Goal: Task Accomplishment & Management: Complete application form

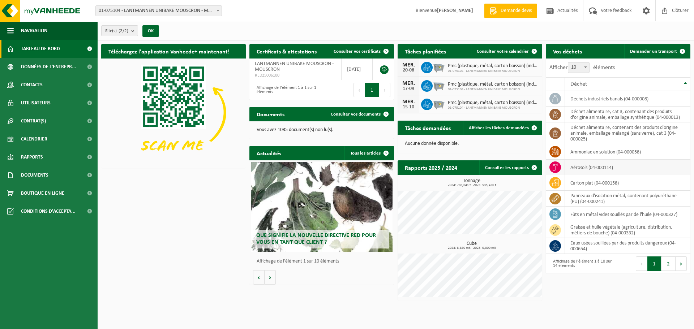
click at [576, 166] on td "aérosols (04-000114)" at bounding box center [627, 168] width 125 height 16
click at [682, 51] on span at bounding box center [683, 51] width 14 height 14
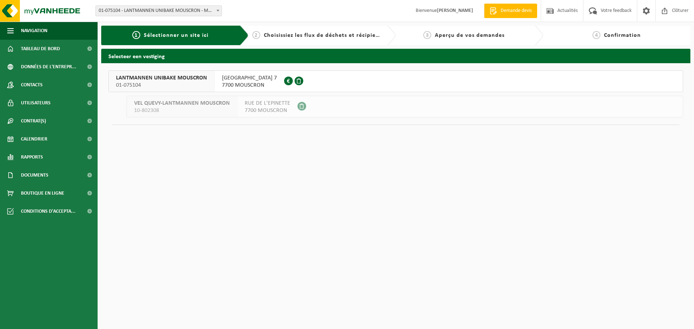
click at [309, 40] on div "2 Choisissiez les flux de déchets et récipients" at bounding box center [323, 36] width 148 height 20
click at [181, 80] on span "LANTMANNEN UNIBAKE MOUSCRON" at bounding box center [161, 78] width 91 height 7
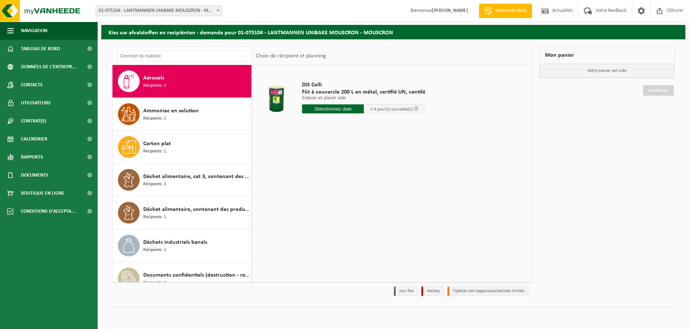
click at [160, 80] on span "Aérosols" at bounding box center [153, 78] width 21 height 9
click at [329, 109] on input "text" at bounding box center [333, 109] width 62 height 9
click at [360, 185] on div "22" at bounding box center [359, 185] width 13 height 12
type input "à partir de 2025-08-22"
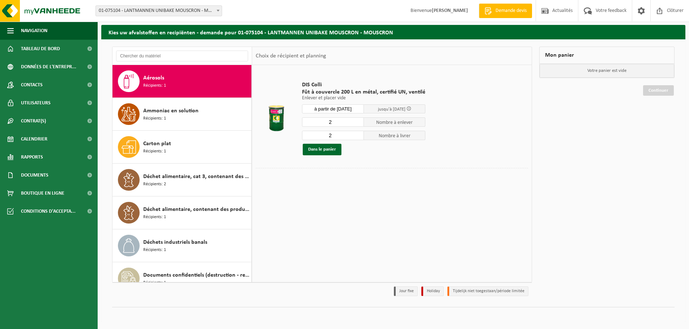
click at [335, 121] on input "2" at bounding box center [333, 122] width 62 height 9
type input "1"
click at [357, 124] on input "1" at bounding box center [333, 122] width 62 height 9
type input "1"
click at [358, 136] on input "1" at bounding box center [333, 135] width 62 height 9
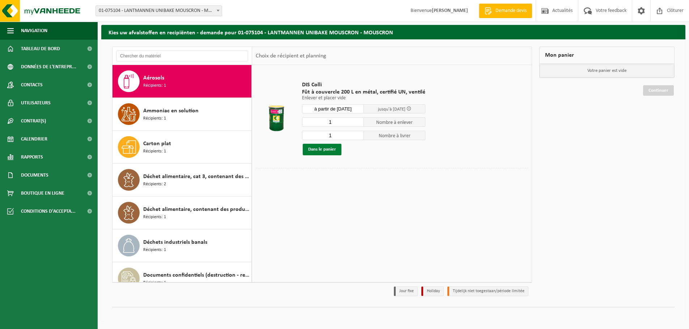
click at [320, 148] on button "Dans le panier" at bounding box center [322, 150] width 39 height 12
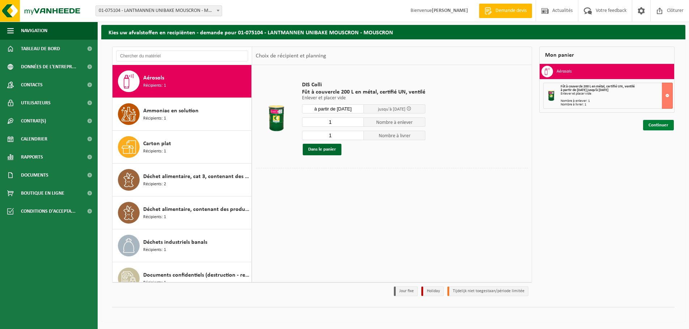
click at [657, 127] on link "Continuer" at bounding box center [658, 125] width 31 height 10
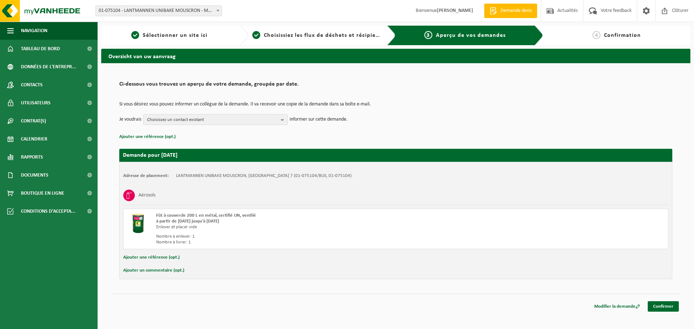
click at [165, 257] on button "Ajouter une référence (opt.)" at bounding box center [151, 257] width 56 height 9
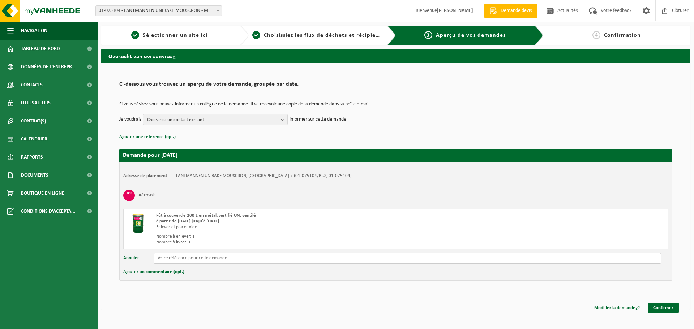
click at [186, 258] on input "text" at bounding box center [408, 258] width 508 height 11
click at [179, 272] on button "Ajouter un commentaire (opt.)" at bounding box center [153, 272] width 61 height 9
click at [188, 274] on input "text" at bounding box center [408, 273] width 508 height 11
click at [212, 276] on input "Contacter Karim Kaci au" at bounding box center [408, 273] width 508 height 11
click at [239, 275] on input "Contacter Karim Kaci au 0479 19 59 22" at bounding box center [408, 273] width 508 height 11
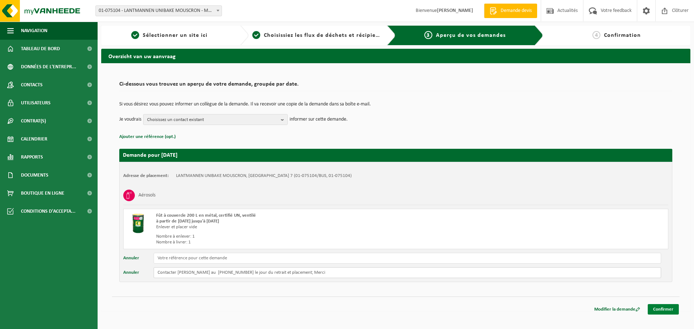
type input "Contacter Karim Kaci au 0479 19 59 22 le jour du retrait et placement; Merci"
click at [216, 258] on input "text" at bounding box center [408, 258] width 508 height 11
type input "f"
type input "Aerosol zone technique"
click at [670, 306] on link "Confirmer" at bounding box center [663, 310] width 31 height 10
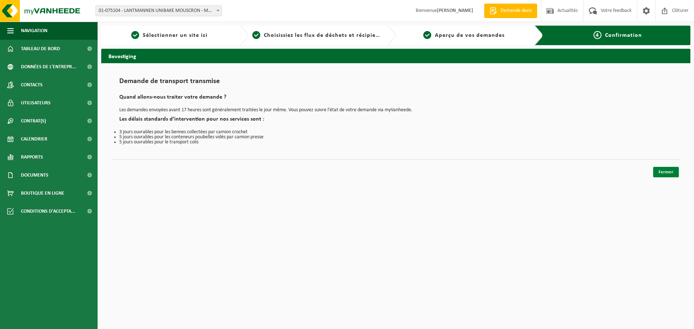
click at [667, 172] on link "Fermer" at bounding box center [667, 172] width 26 height 10
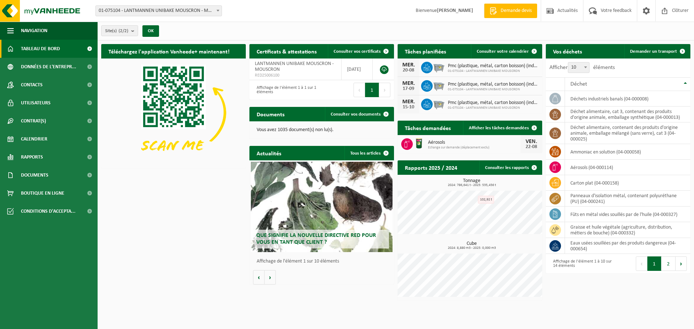
click at [473, 142] on span "Aérosols" at bounding box center [474, 143] width 93 height 6
click at [503, 126] on span "Afficher les tâches demandées" at bounding box center [499, 128] width 60 height 5
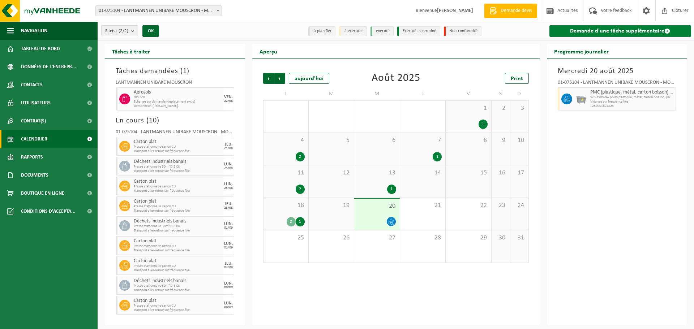
click at [584, 31] on link "Demande d'une tâche supplémentaire" at bounding box center [621, 31] width 142 height 12
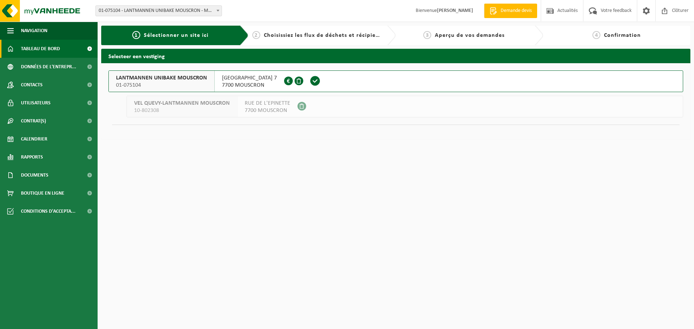
click at [45, 48] on span "Tableau de bord" at bounding box center [40, 49] width 39 height 18
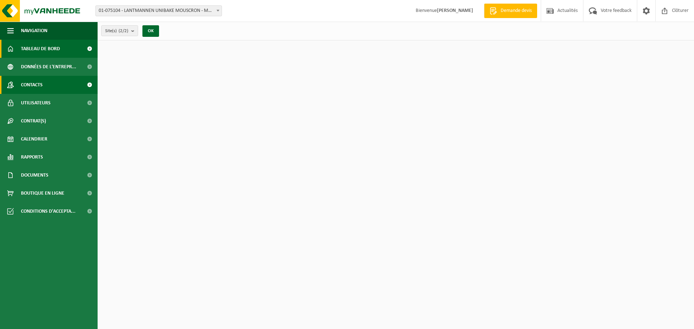
click at [38, 88] on span "Contacts" at bounding box center [32, 85] width 22 height 18
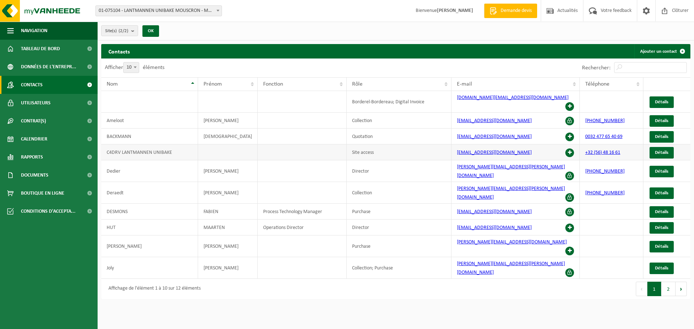
click at [568, 149] on span at bounding box center [570, 153] width 9 height 9
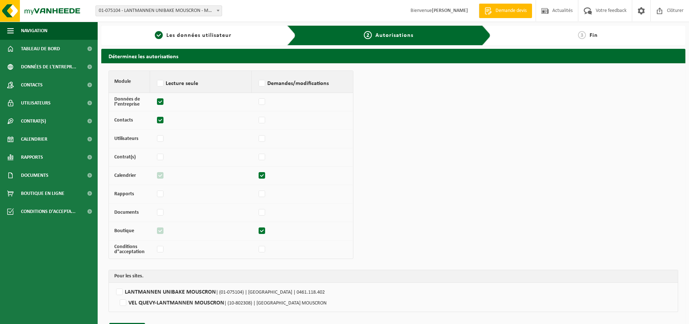
click at [260, 176] on label at bounding box center [262, 175] width 10 height 11
click at [257, 175] on input "checkbox" at bounding box center [257, 172] width 0 height 5
checkbox input "false"
click at [262, 231] on label at bounding box center [262, 231] width 10 height 11
click at [257, 230] on input "checkbox" at bounding box center [257, 227] width 0 height 5
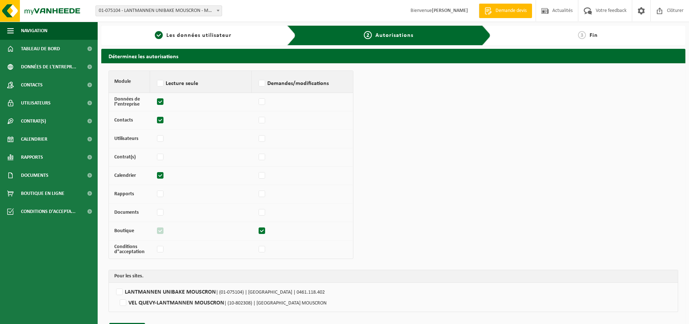
checkbox input "false"
click at [157, 104] on label at bounding box center [161, 102] width 10 height 11
click at [156, 101] on input "checkbox" at bounding box center [155, 98] width 0 height 5
checkbox input "false"
click at [159, 121] on label at bounding box center [161, 120] width 10 height 11
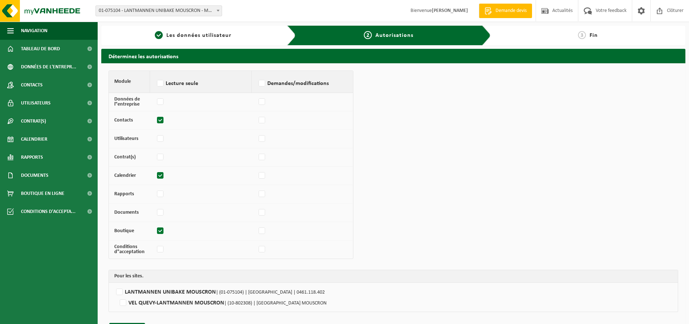
click at [156, 119] on input "checkbox" at bounding box center [155, 117] width 0 height 5
checkbox input "false"
click at [159, 173] on label at bounding box center [161, 175] width 10 height 11
click at [156, 173] on input "checkbox" at bounding box center [155, 172] width 0 height 5
checkbox input "false"
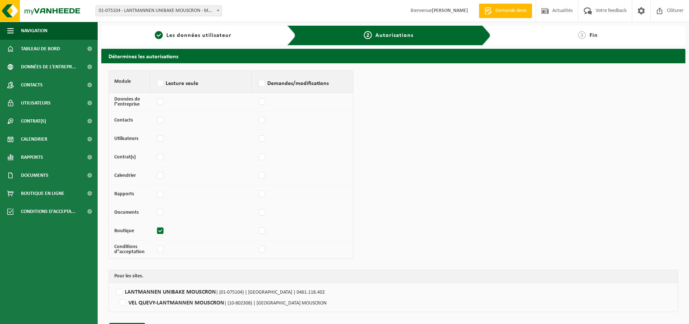
click at [161, 230] on label at bounding box center [161, 231] width 10 height 11
click at [156, 230] on input "checkbox" at bounding box center [155, 227] width 0 height 5
checkbox input "false"
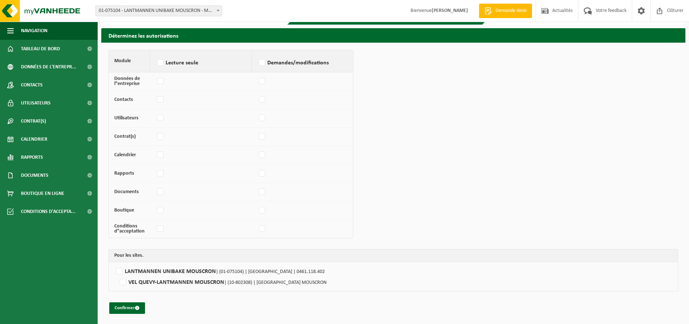
scroll to position [21, 0]
click at [122, 310] on button "Confirmer" at bounding box center [127, 308] width 36 height 12
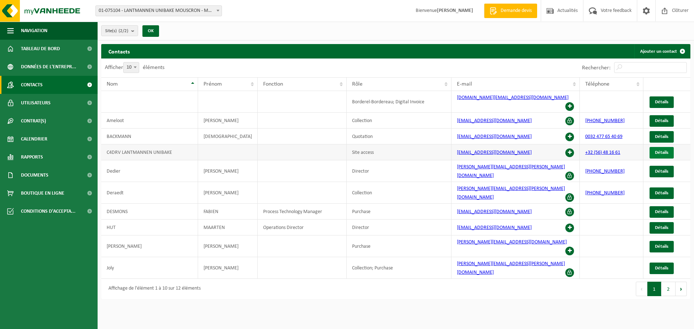
click at [668, 150] on span "Détails" at bounding box center [661, 152] width 13 height 5
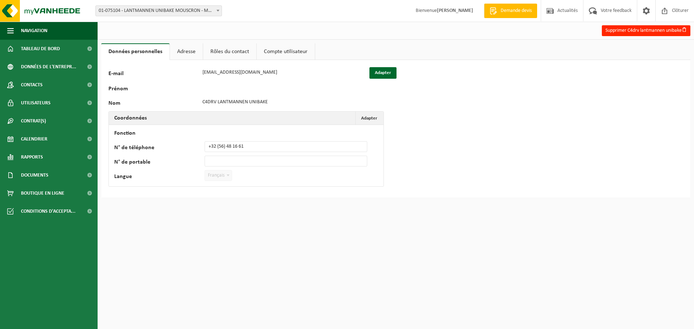
click at [285, 53] on link "Compte utilisateur" at bounding box center [286, 51] width 58 height 17
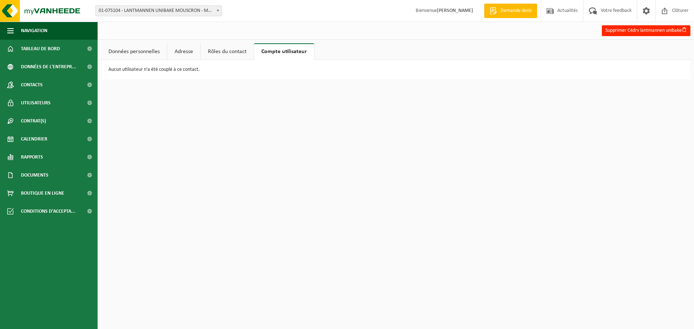
click at [238, 54] on link "Rôles du contact" at bounding box center [227, 51] width 53 height 17
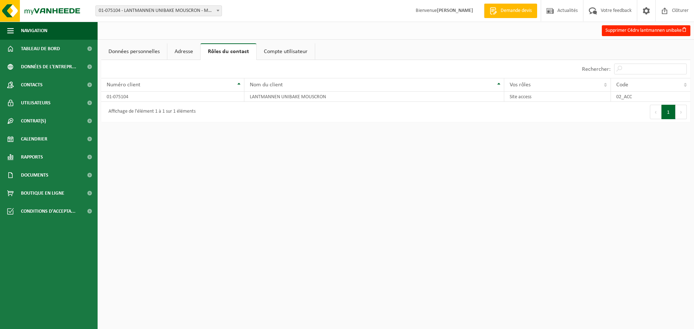
click at [181, 53] on link "Adresse" at bounding box center [183, 51] width 33 height 17
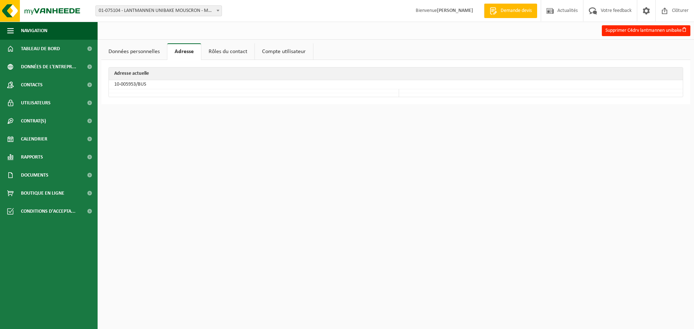
click at [131, 53] on link "Données personnelles" at bounding box center [134, 51] width 66 height 17
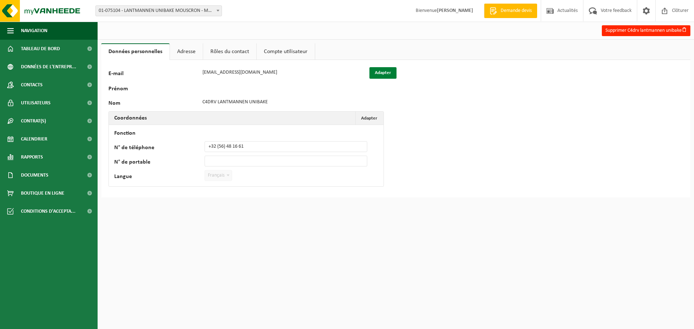
click at [386, 75] on button "Adapter" at bounding box center [383, 73] width 27 height 12
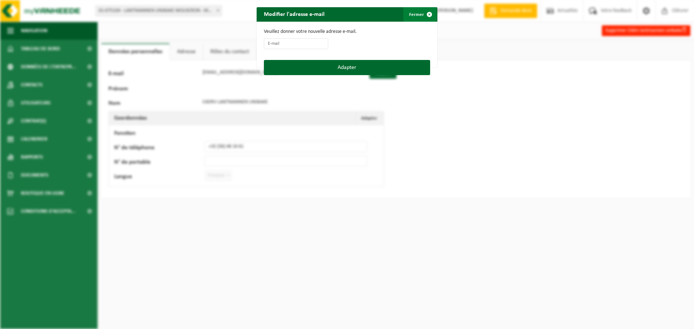
click at [426, 14] on span "button" at bounding box center [429, 14] width 14 height 14
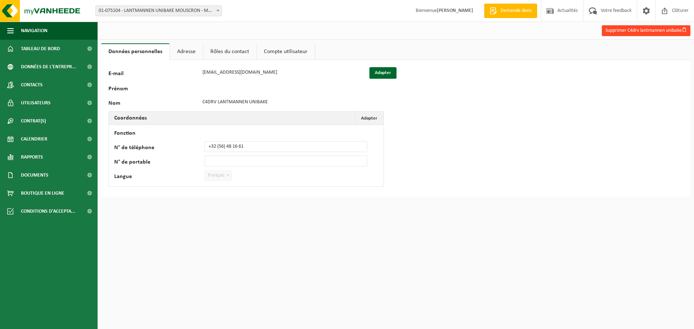
click at [621, 32] on button "Supprimer C4drv lantmannen unibake" at bounding box center [646, 30] width 89 height 11
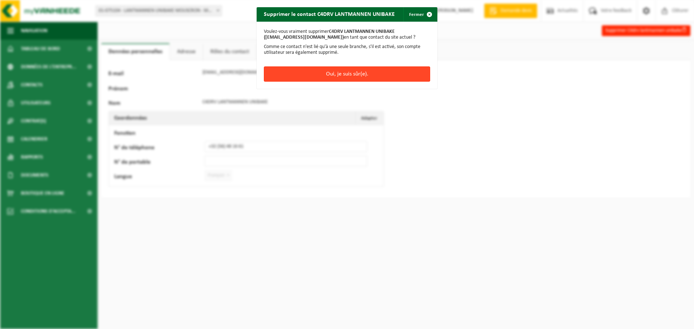
click at [360, 74] on button "Oui, je suis sûr(e)." at bounding box center [347, 74] width 166 height 15
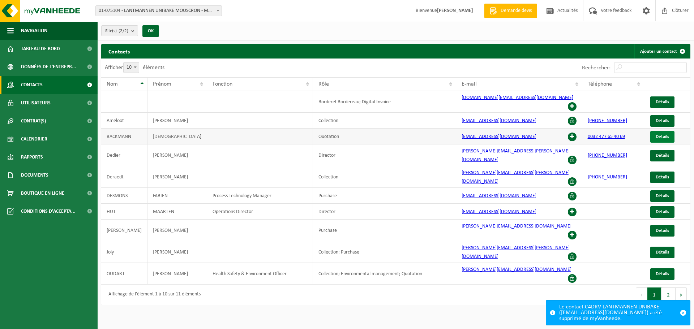
click at [663, 135] on span "Détails" at bounding box center [662, 137] width 13 height 5
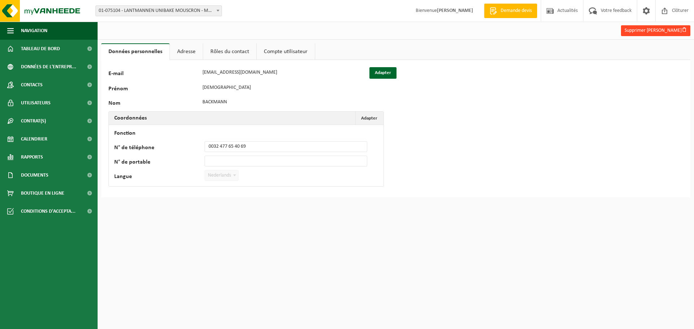
click at [635, 28] on button "Supprimer [PERSON_NAME]" at bounding box center [655, 30] width 69 height 11
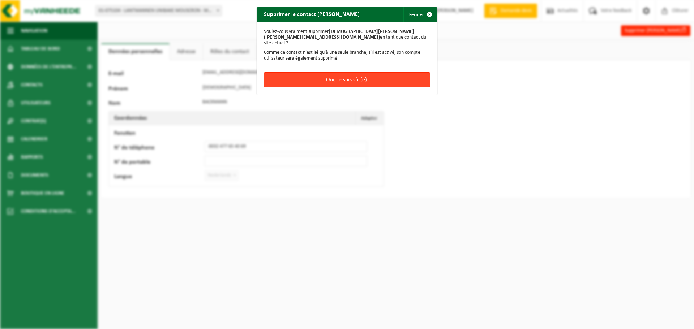
click at [359, 72] on button "Oui, je suis sûr(e)." at bounding box center [347, 79] width 166 height 15
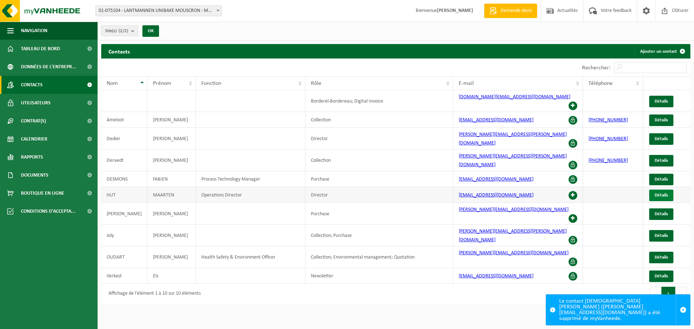
click at [660, 193] on span "Détails" at bounding box center [661, 195] width 13 height 5
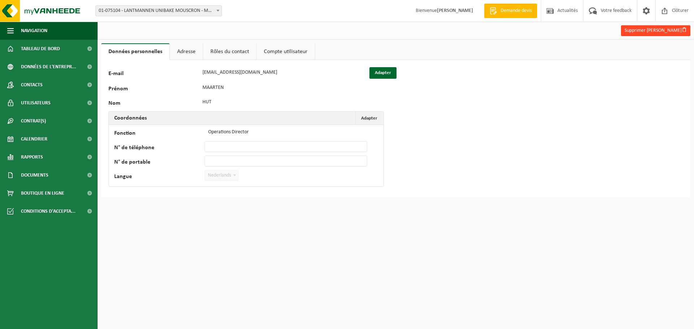
click at [653, 30] on button "Supprimer Maarten Hut" at bounding box center [655, 30] width 69 height 11
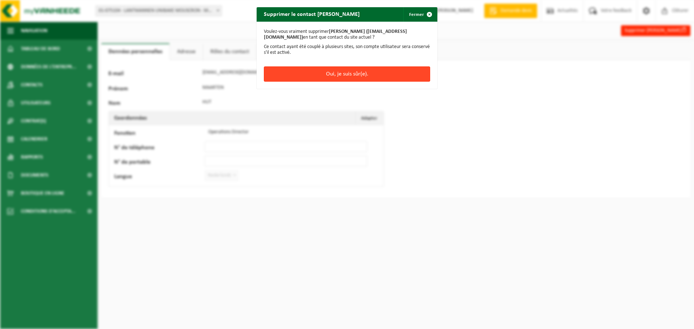
click at [375, 75] on button "Oui, je suis sûr(e)." at bounding box center [347, 74] width 166 height 15
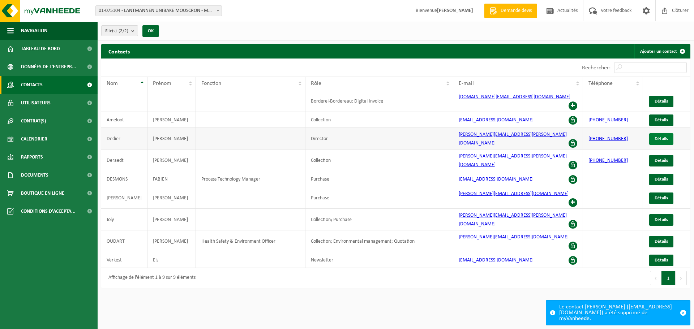
click at [661, 137] on span "Détails" at bounding box center [661, 139] width 13 height 5
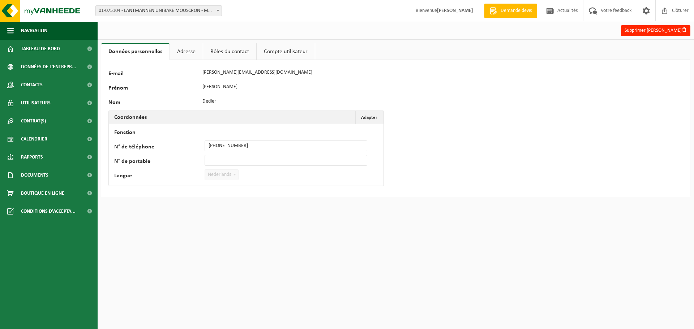
click at [231, 54] on link "Rôles du contact" at bounding box center [229, 51] width 53 height 17
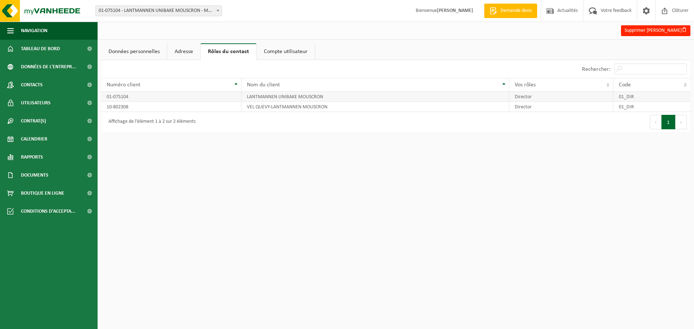
click at [341, 96] on td "LANTMANNEN UNIBAKE MOUSCRON" at bounding box center [376, 97] width 268 height 10
click at [289, 54] on link "Compte utilisateur" at bounding box center [286, 51] width 58 height 17
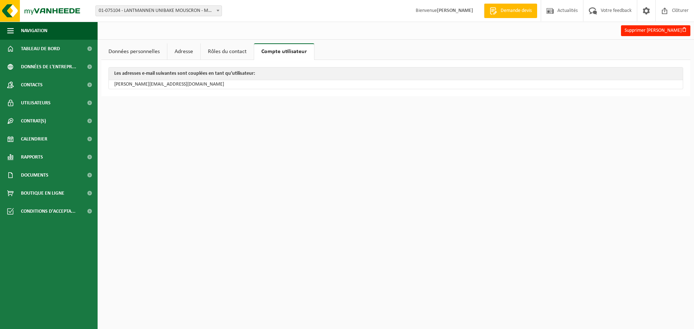
click at [218, 52] on link "Rôles du contact" at bounding box center [227, 51] width 53 height 17
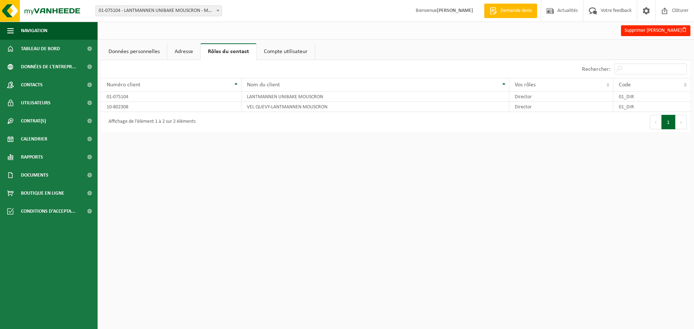
click at [188, 50] on link "Adresse" at bounding box center [183, 51] width 33 height 17
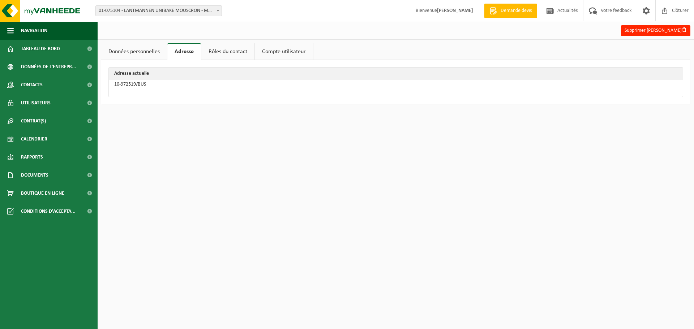
click at [158, 53] on link "Données personnelles" at bounding box center [134, 51] width 66 height 17
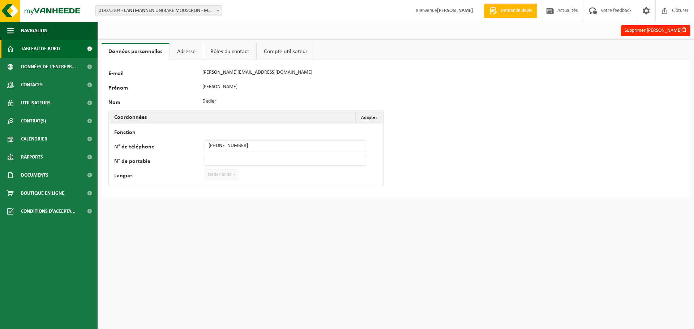
click at [51, 48] on span "Tableau de bord" at bounding box center [40, 49] width 39 height 18
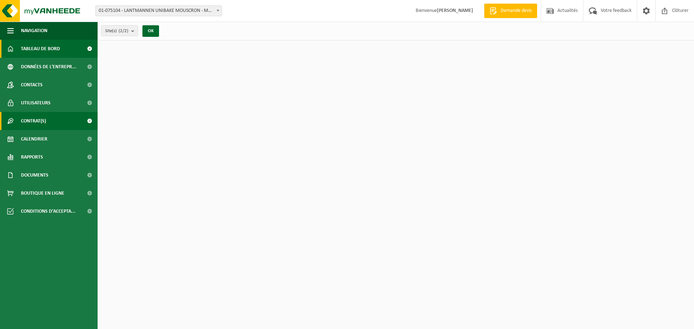
click at [32, 118] on span "Contrat(s)" at bounding box center [33, 121] width 25 height 18
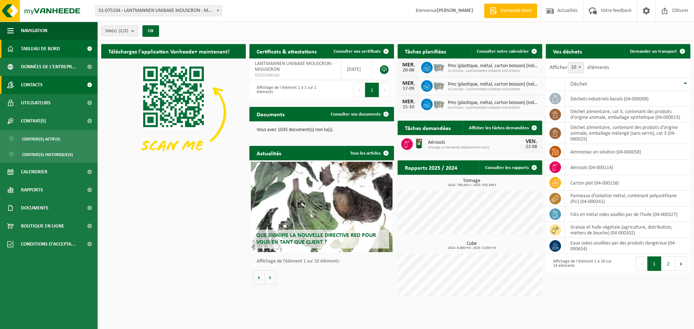
click at [35, 84] on span "Contacts" at bounding box center [32, 85] width 22 height 18
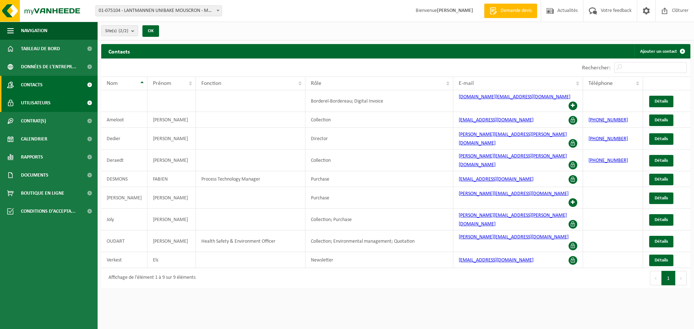
click at [34, 100] on span "Utilisateurs" at bounding box center [36, 103] width 30 height 18
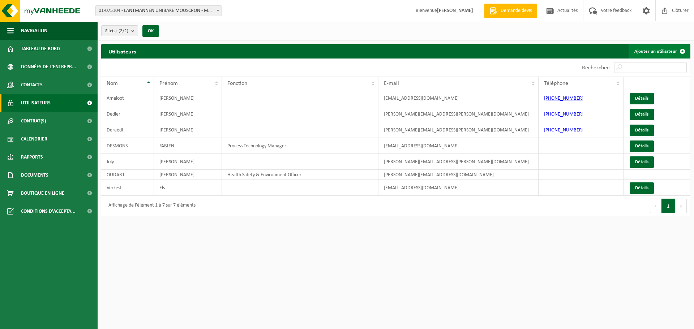
click at [669, 50] on link "Ajouter un utilisateur" at bounding box center [659, 51] width 61 height 14
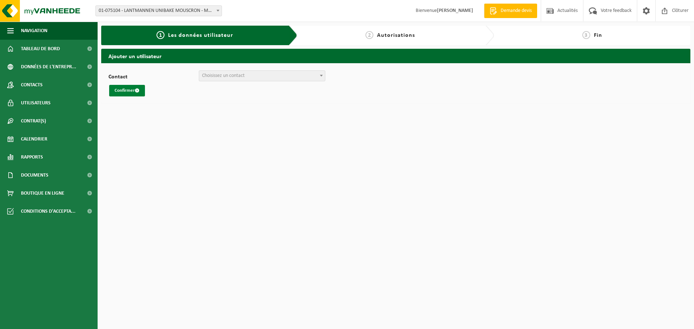
click at [137, 90] on span "submit" at bounding box center [137, 90] width 5 height 5
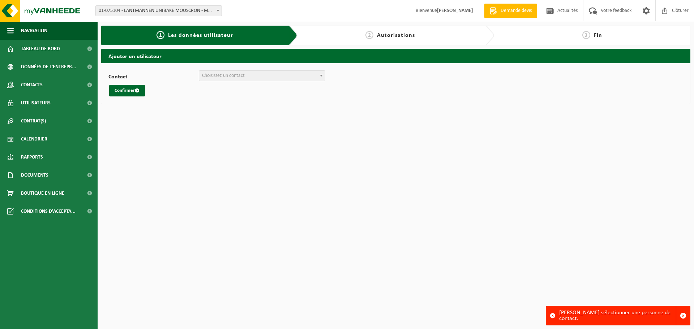
click at [257, 75] on span "Choisissez un contact" at bounding box center [262, 76] width 126 height 10
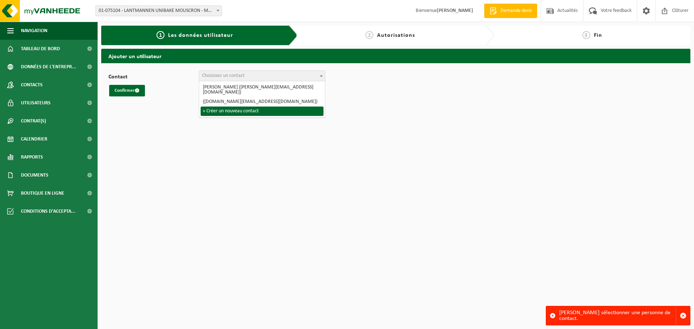
select select "0"
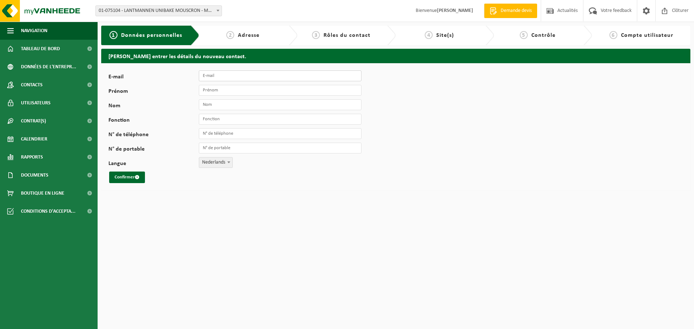
click at [229, 77] on input "E-mail" at bounding box center [280, 76] width 163 height 11
type input "k"
drag, startPoint x: 237, startPoint y: 80, endPoint x: 237, endPoint y: 77, distance: 3.6
click at [237, 80] on input "E-mail" at bounding box center [280, 76] width 163 height 11
paste input "[PERSON_NAME][EMAIL_ADDRESS][DOMAIN_NAME]"
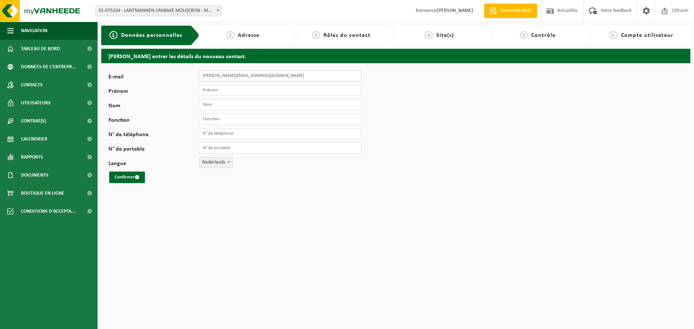
type input "[PERSON_NAME][EMAIL_ADDRESS][DOMAIN_NAME]"
click at [237, 91] on input "Prénom" at bounding box center [280, 90] width 163 height 11
type input "Karim"
type input "Kacim"
click at [235, 118] on input "Fonction" at bounding box center [280, 119] width 163 height 11
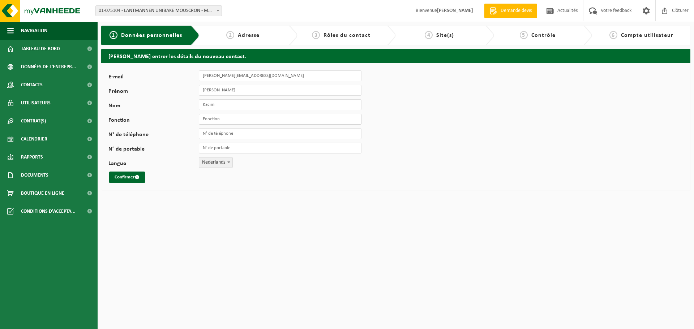
paste input "Technical Planner & Scheduler"
type input "Technical Planner & Scheduler"
click at [235, 135] on input "N° de téléphone" at bounding box center [280, 133] width 163 height 11
type input "[PHONE_NUMBER]"
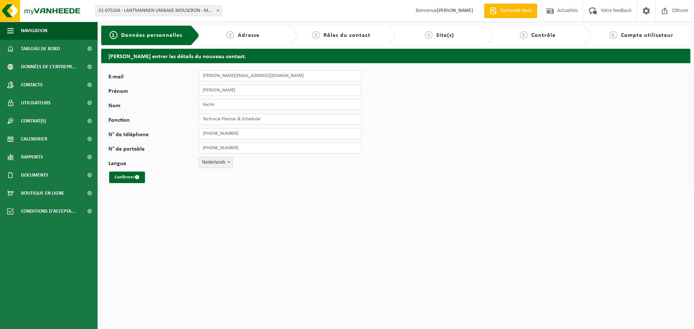
click at [222, 161] on span "Nederlands" at bounding box center [215, 163] width 33 height 10
select select "1"
click at [126, 179] on button "Confirmer" at bounding box center [127, 178] width 36 height 12
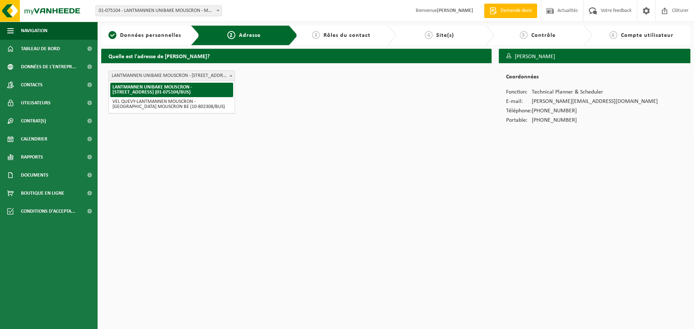
click at [230, 76] on b at bounding box center [231, 76] width 3 height 2
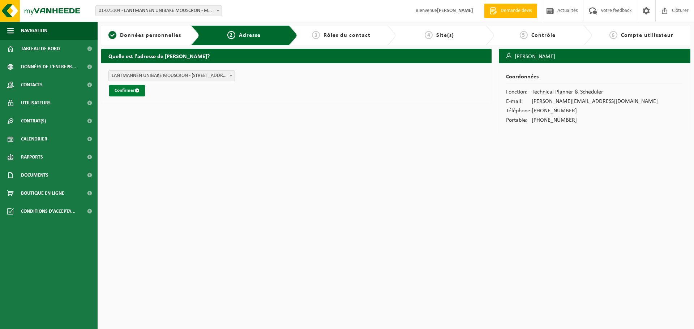
click at [131, 89] on button "Confirmer" at bounding box center [127, 91] width 36 height 12
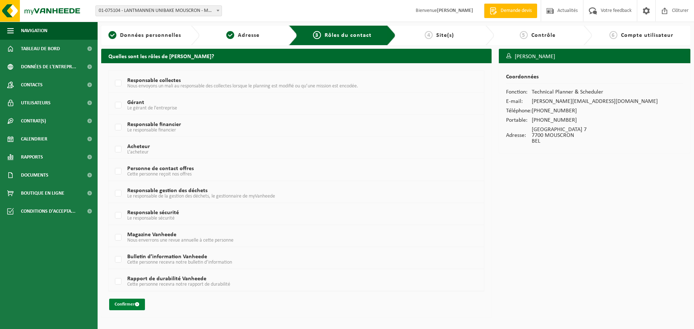
click at [123, 304] on button "Confirmer" at bounding box center [127, 305] width 36 height 12
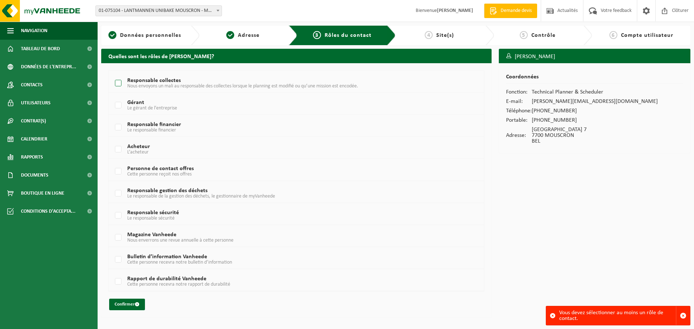
click at [120, 84] on label "Responsable collectes Nous envoyons un mali au responsable des collectes lorsqu…" at bounding box center [281, 83] width 335 height 11
click at [112, 75] on input "Responsable collectes Nous envoyons un mali au responsable des collectes lorsqu…" at bounding box center [112, 74] width 0 height 0
checkbox input "true"
click at [128, 306] on button "Confirmer" at bounding box center [127, 305] width 36 height 12
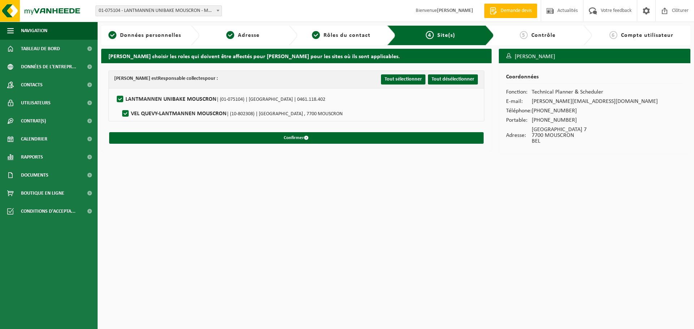
click at [126, 116] on label"] "VEL QUEVY-LANTMANNEN MOUSCRON | (10-802308) | [GEOGRAPHIC_DATA] , 7700 MOUSCRON" at bounding box center [232, 113] width 222 height 11
click at [120, 105] on input "VEL QUEVY-LANTMANNEN MOUSCRON | (10-802308) | [GEOGRAPHIC_DATA] , 7700 MOUSCRON" at bounding box center [119, 105] width 0 height 0
checkbox input "false"
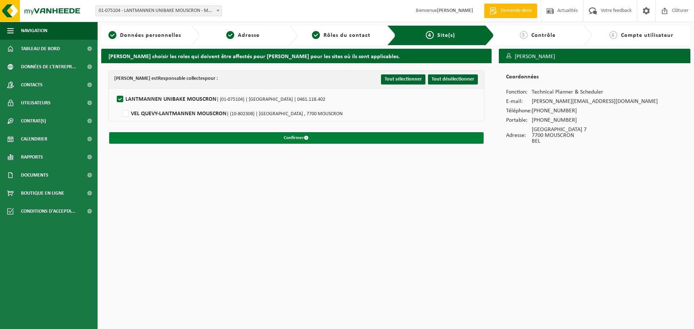
click at [338, 136] on button "Confirmer" at bounding box center [296, 138] width 375 height 12
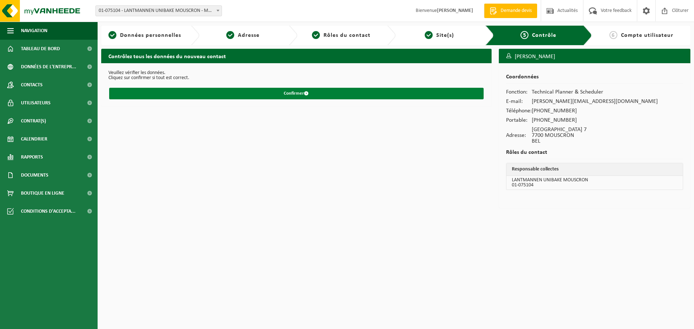
click at [295, 93] on button "Confirmer" at bounding box center [296, 94] width 375 height 12
